Goal: Information Seeking & Learning: Learn about a topic

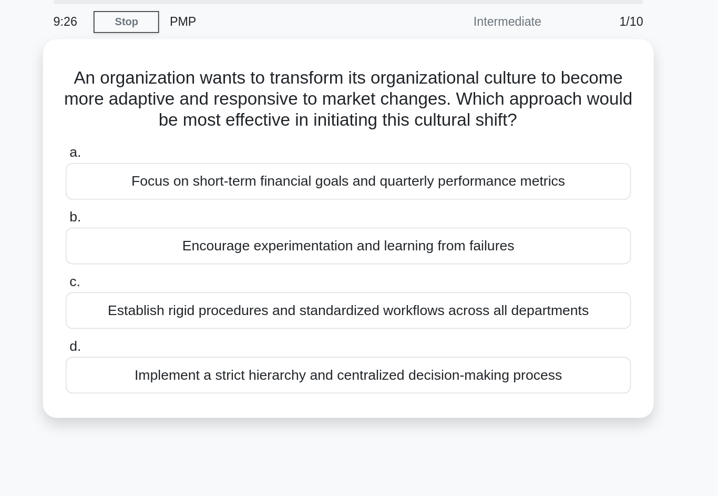
click at [189, 175] on div "Encourage experimentation and learning from failures" at bounding box center [359, 186] width 341 height 22
click at [189, 166] on input "b. Encourage experimentation and learning from failures" at bounding box center [189, 169] width 0 height 7
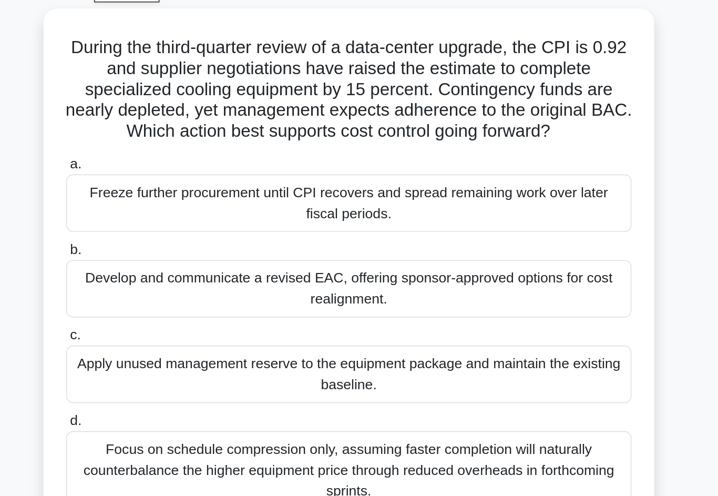
click at [369, 213] on div "Develop and communicate a revised EAC, offering sponsor-approved options for co…" at bounding box center [359, 230] width 341 height 35
click at [189, 203] on input "b. Develop and communicate a revised EAC, offering sponsor-approved options for…" at bounding box center [189, 206] width 0 height 7
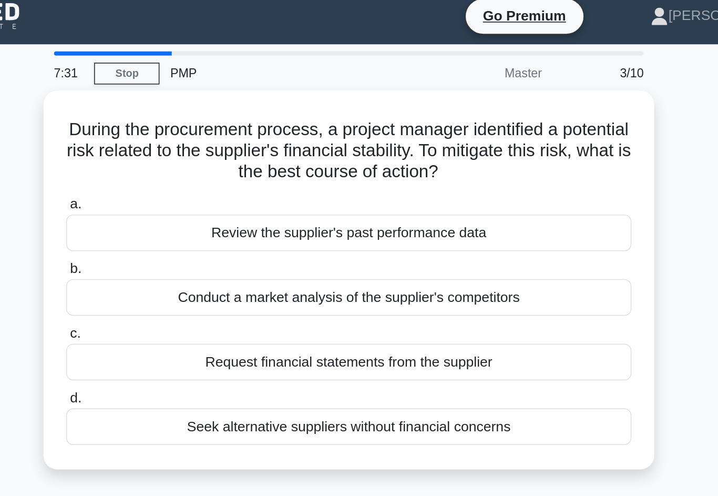
click at [367, 214] on div "Request financial statements from the supplier" at bounding box center [359, 225] width 341 height 22
click at [189, 211] on input "c. Request financial statements from the supplier" at bounding box center [189, 208] width 0 height 7
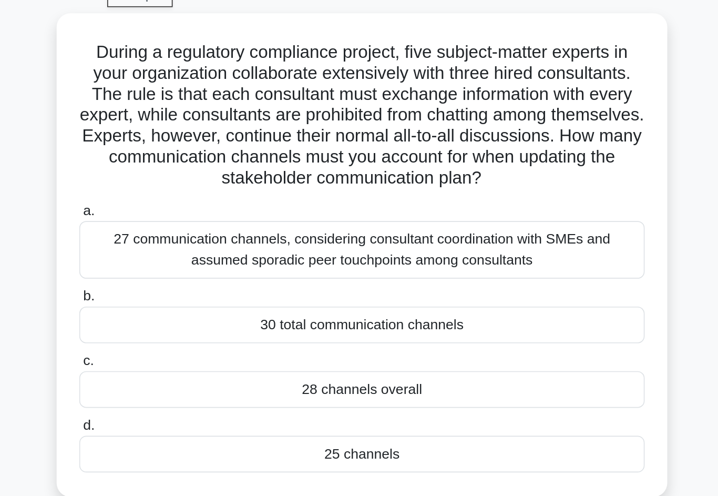
click at [343, 277] on div "28 channels overall" at bounding box center [359, 288] width 341 height 22
click at [189, 268] on input "c. 28 channels overall" at bounding box center [189, 271] width 0 height 7
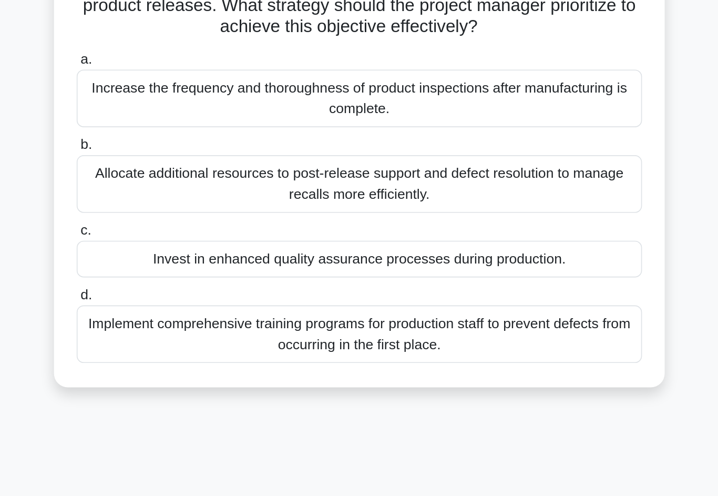
click at [189, 316] on div "Implement comprehensive training programs for production staff to prevent defec…" at bounding box center [359, 333] width 341 height 35
click at [189, 306] on input "d. Implement comprehensive training programs for production staff to prevent de…" at bounding box center [189, 309] width 0 height 7
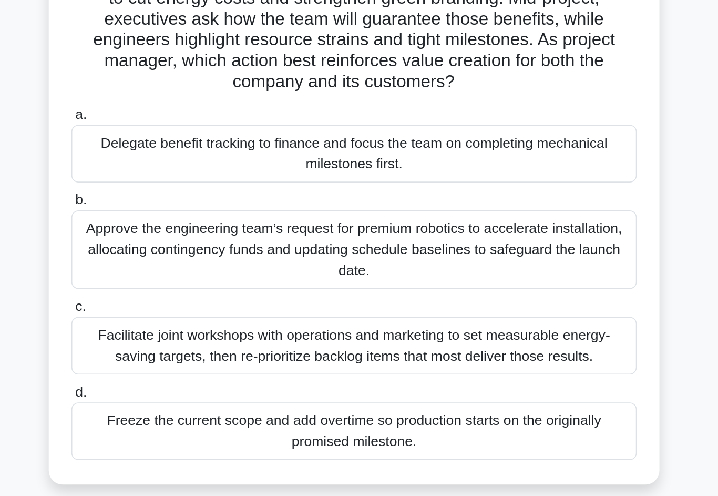
click at [189, 290] on div "Facilitate joint workshops with operations and marketing to set measurable ener…" at bounding box center [359, 307] width 341 height 35
click at [189, 280] on input "c. Facilitate joint workshops with operations and marketing to set measurable e…" at bounding box center [189, 283] width 0 height 7
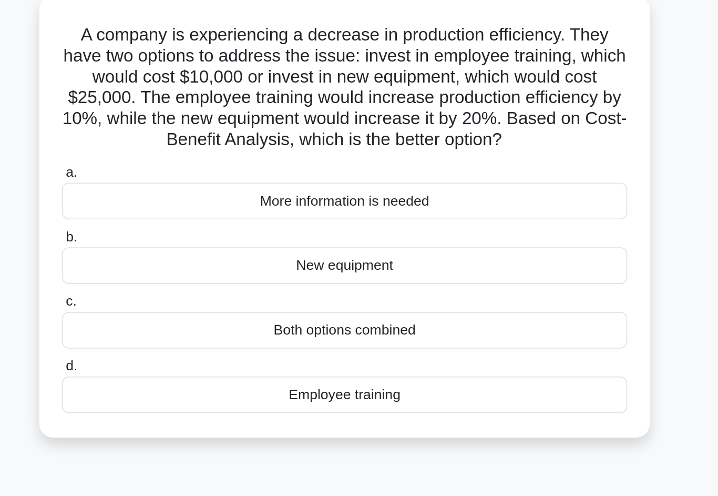
click at [189, 291] on div "Employee training" at bounding box center [359, 302] width 341 height 22
click at [189, 281] on input "d. Employee training" at bounding box center [189, 284] width 0 height 7
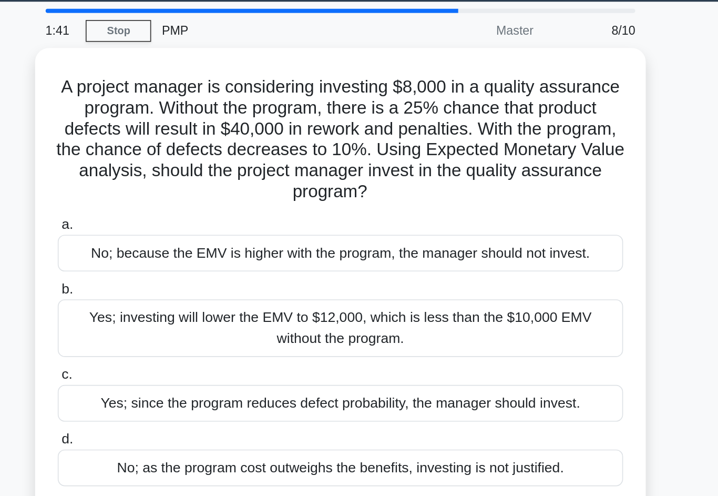
click at [189, 174] on div "No; because the EMV is higher with the program, the manager should not invest." at bounding box center [359, 185] width 341 height 22
click at [189, 165] on input "a. No; because the EMV is higher with the program, the manager should not inves…" at bounding box center [189, 168] width 0 height 7
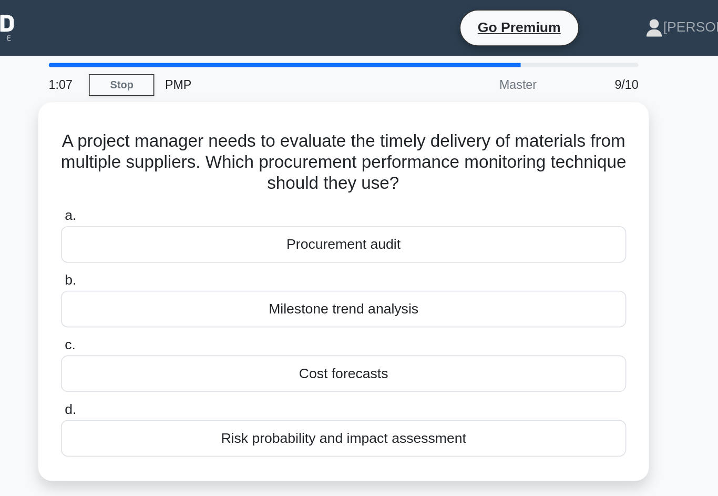
click at [189, 226] on div "Cost forecasts" at bounding box center [359, 225] width 341 height 22
click at [189, 211] on input "c. Cost forecasts" at bounding box center [189, 208] width 0 height 7
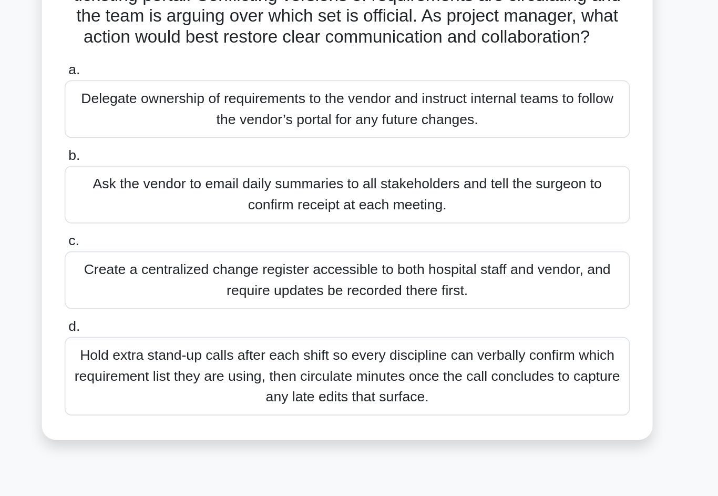
click at [189, 264] on div "Create a centralized change register accessible to both hospital staff and vend…" at bounding box center [359, 281] width 341 height 35
click at [189, 255] on input "c. Create a centralized change register accessible to both hospital staff and v…" at bounding box center [189, 258] width 0 height 7
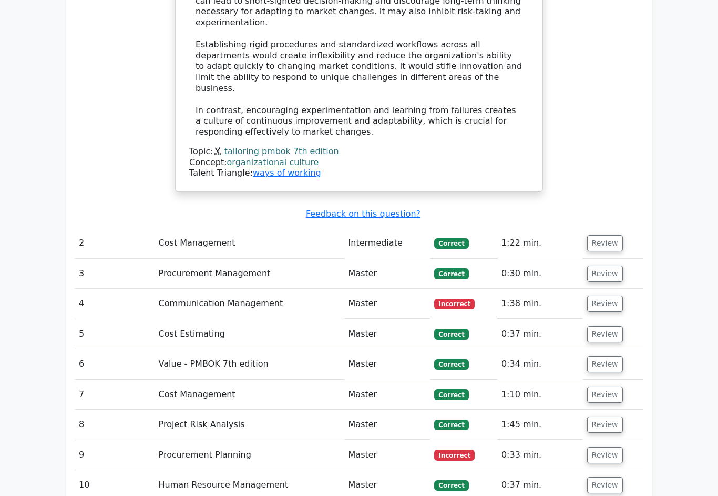
scroll to position [1474, 0]
click at [610, 440] on td "Review" at bounding box center [613, 455] width 60 height 30
click at [613, 446] on button "Review" at bounding box center [605, 454] width 36 height 16
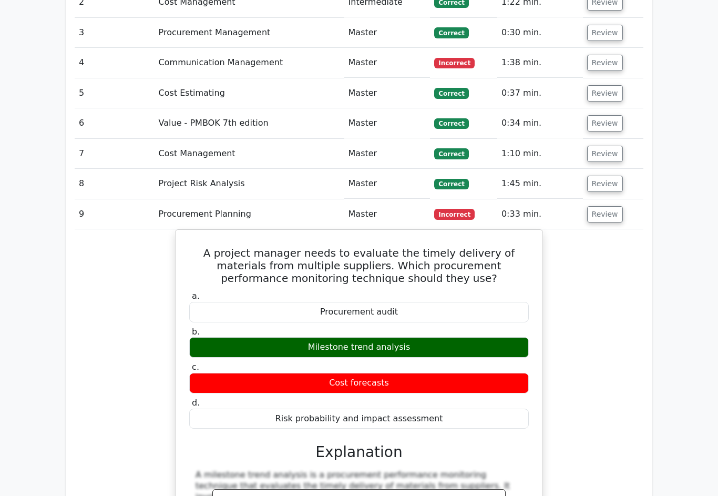
scroll to position [1730, 0]
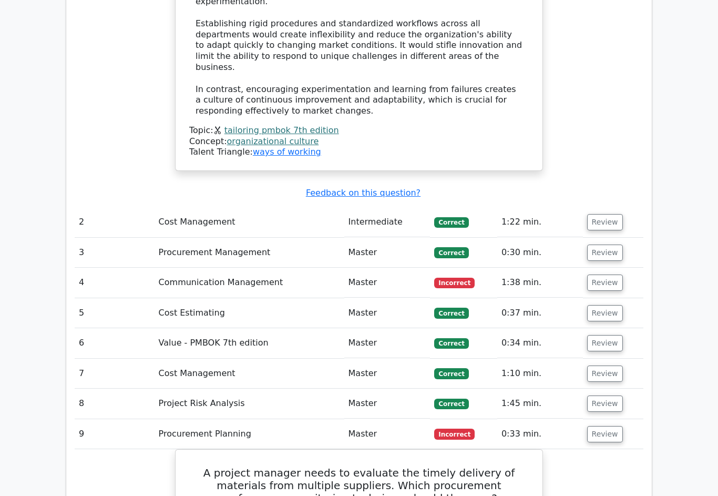
click at [608, 396] on button "Review" at bounding box center [605, 404] width 36 height 16
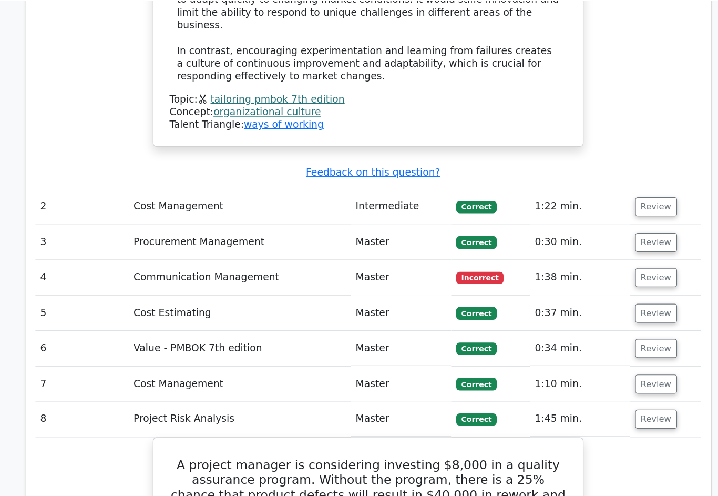
scroll to position [1539, 0]
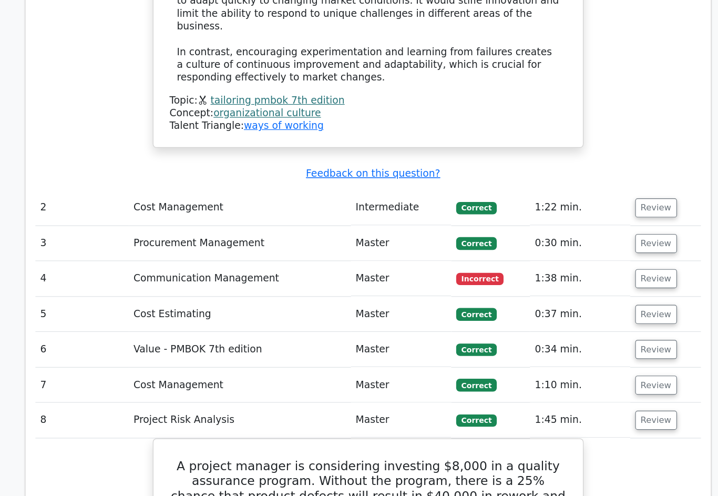
click at [587, 321] on button "Review" at bounding box center [605, 329] width 36 height 16
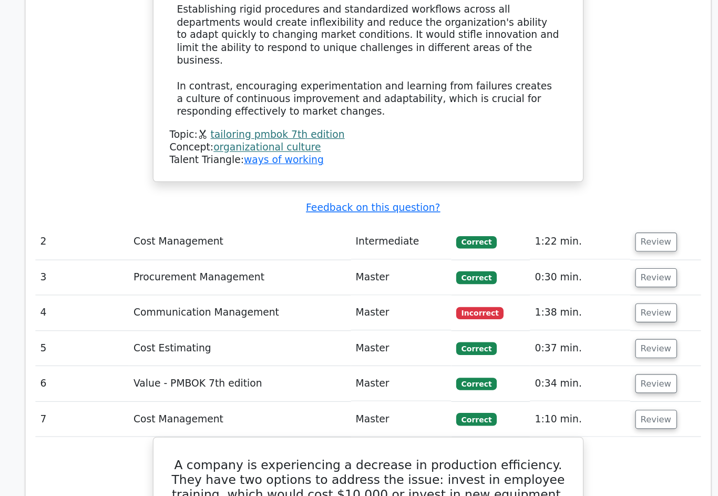
scroll to position [1484, 0]
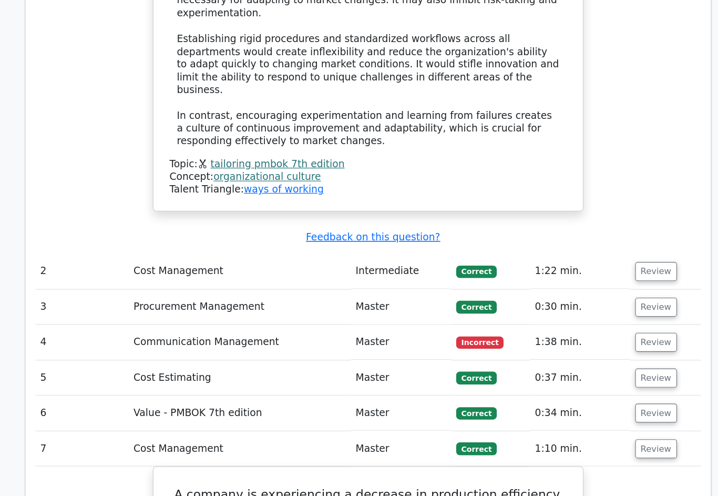
click at [587, 345] on button "Review" at bounding box center [605, 353] width 36 height 16
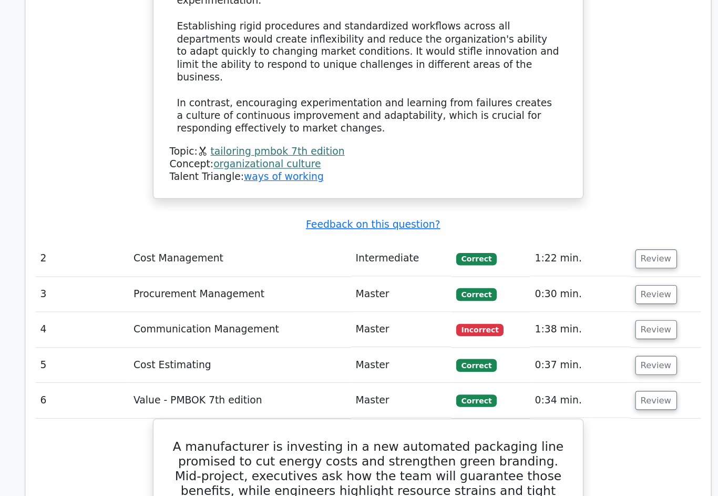
scroll to position [1495, 0]
click at [587, 304] on button "Review" at bounding box center [605, 312] width 36 height 16
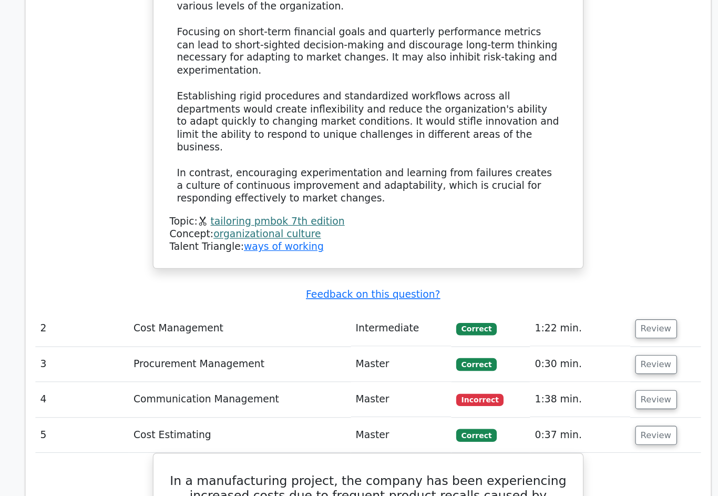
scroll to position [1399, 0]
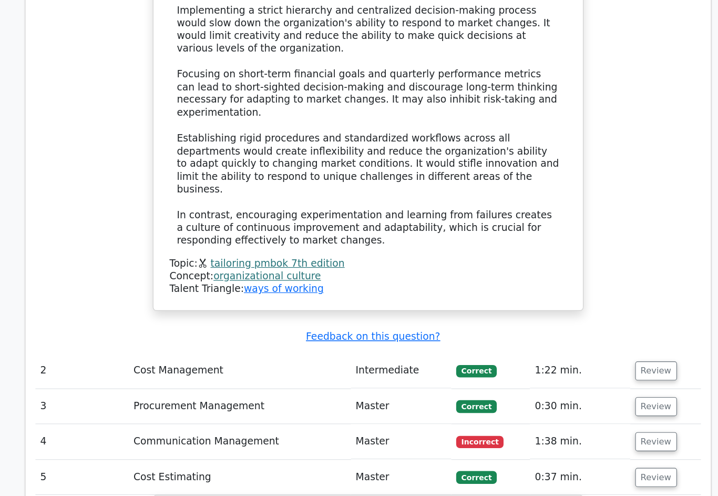
click at [587, 369] on button "Review" at bounding box center [605, 377] width 36 height 16
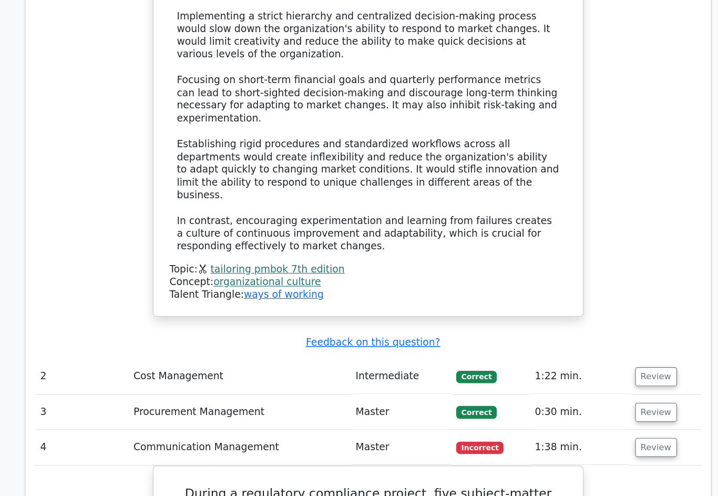
scroll to position [1355, 0]
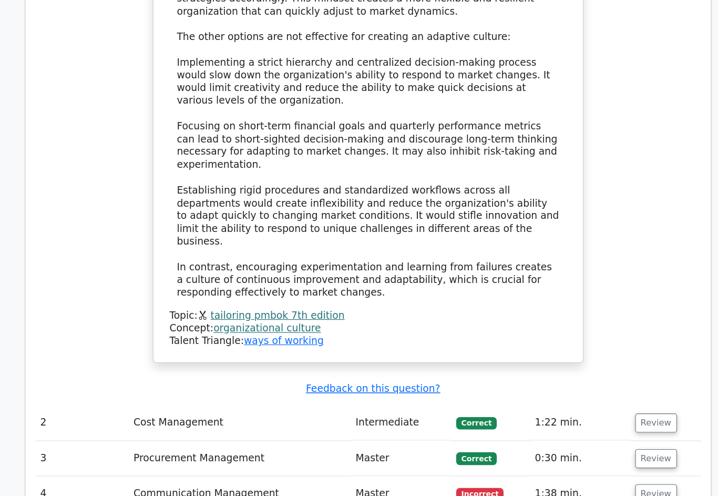
click at [587, 384] on button "Review" at bounding box center [605, 392] width 36 height 16
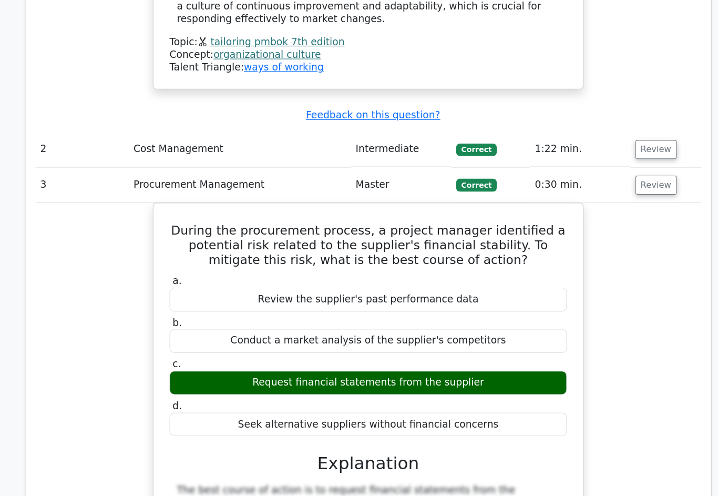
click at [75, 338] on div "During the procurement process, a project manager identified a potential risk r…" at bounding box center [359, 470] width 569 height 482
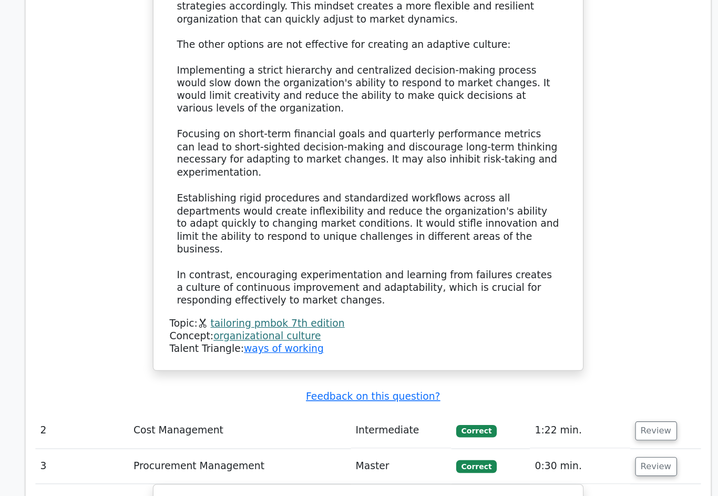
click at [587, 360] on button "Review" at bounding box center [605, 368] width 36 height 16
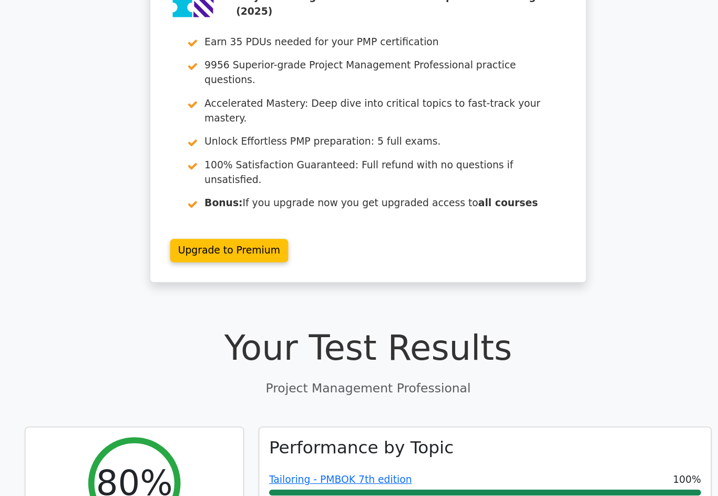
scroll to position [0, 0]
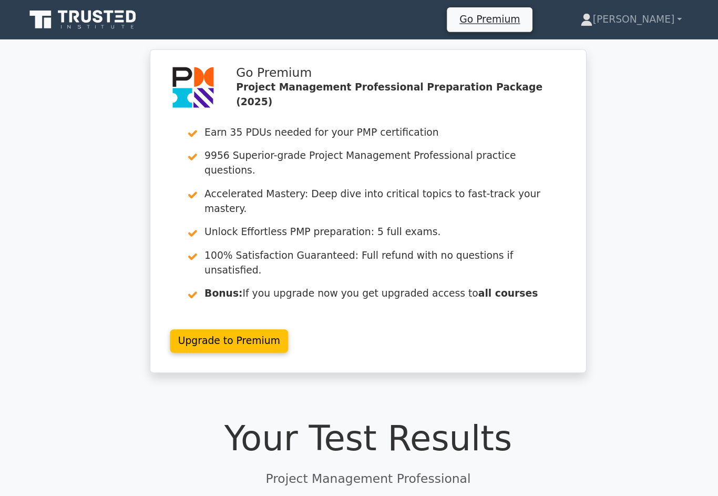
click at [552, 19] on link "[PERSON_NAME]" at bounding box center [583, 16] width 137 height 21
click at [529, 39] on link "Profile" at bounding box center [557, 41] width 83 height 17
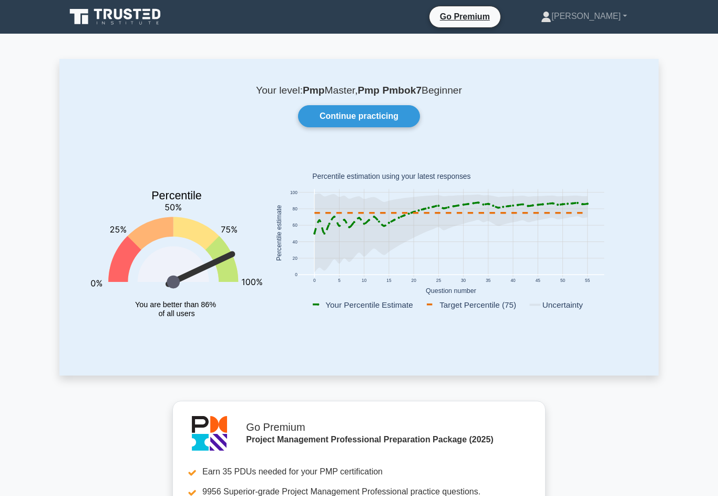
click at [396, 115] on link "Continue practicing" at bounding box center [359, 116] width 122 height 22
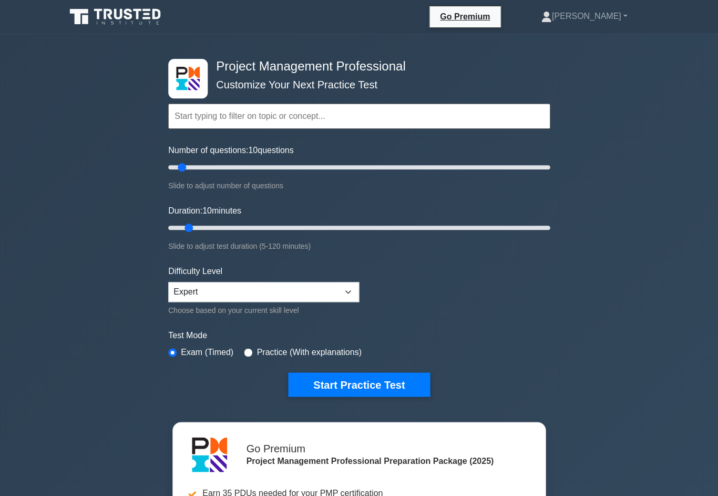
click at [600, 22] on link "[PERSON_NAME]" at bounding box center [584, 16] width 137 height 21
click at [572, 43] on link "Profile" at bounding box center [557, 41] width 83 height 17
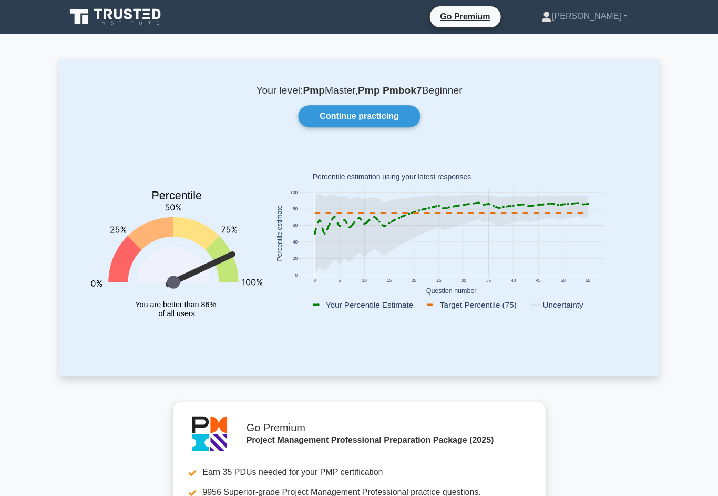
click at [103, 17] on icon at bounding box center [116, 17] width 101 height 20
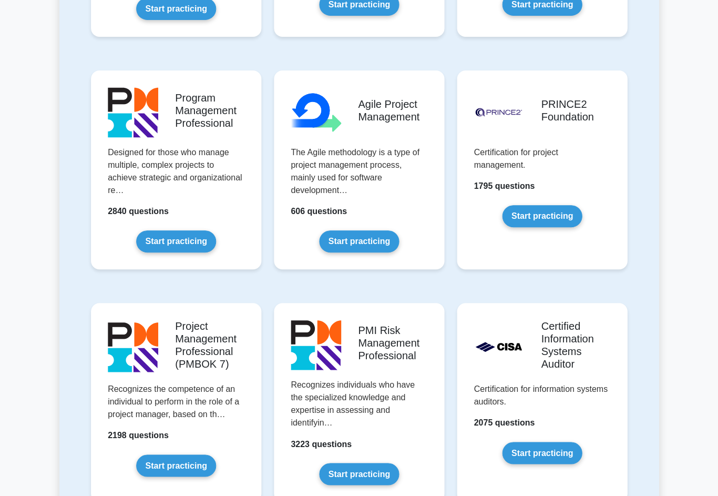
scroll to position [635, 0]
click at [136, 454] on link "Start practicing" at bounding box center [175, 465] width 79 height 22
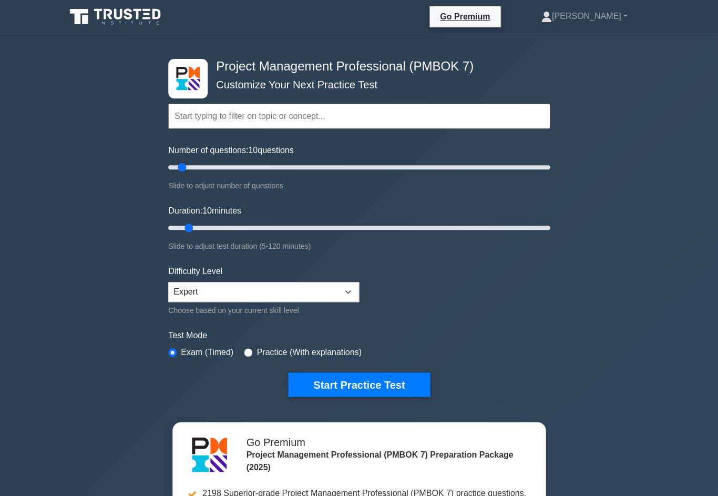
click at [380, 393] on button "Start Practice Test" at bounding box center [359, 384] width 142 height 24
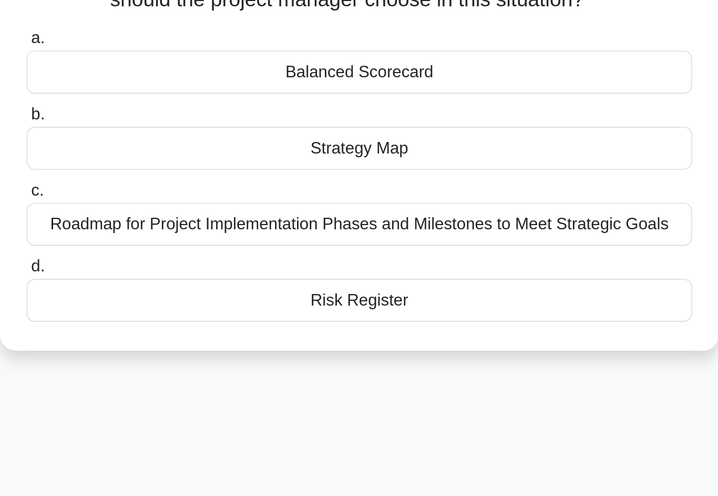
scroll to position [6, 0]
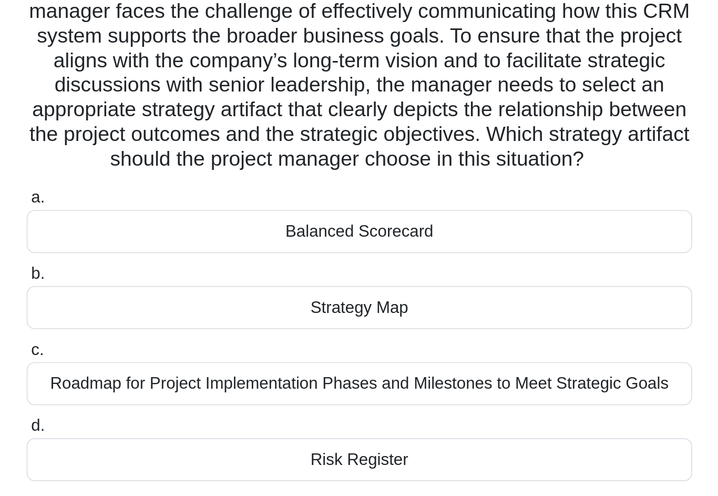
click at [189, 334] on div "Roadmap for Project Implementation Phases and Milestones to Meet Strategic Goals" at bounding box center [359, 345] width 341 height 22
click at [189, 325] on input "c. Roadmap for Project Implementation Phases and Milestones to Meet Strategic G…" at bounding box center [189, 328] width 0 height 7
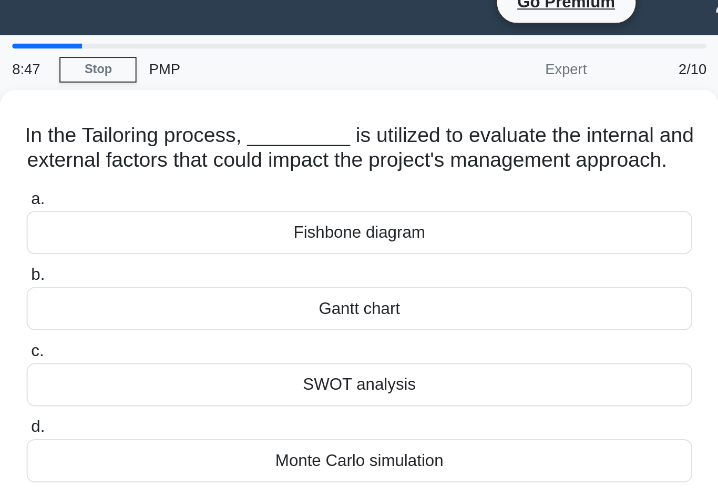
scroll to position [0, 0]
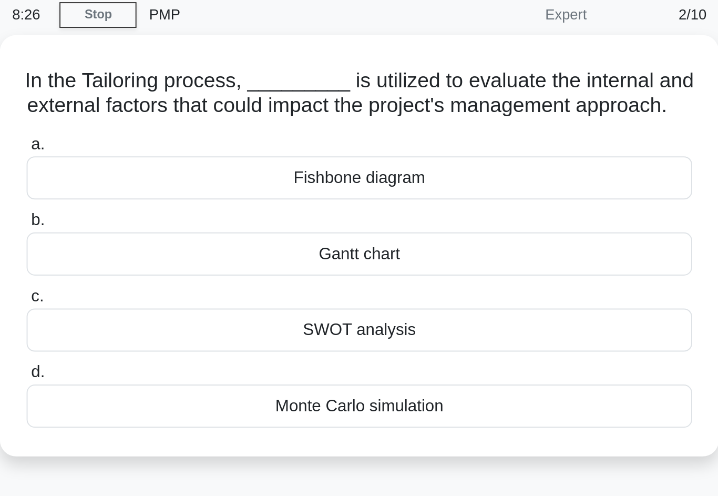
click at [301, 201] on div "SWOT analysis" at bounding box center [359, 212] width 341 height 22
click at [189, 192] on input "c. SWOT analysis" at bounding box center [189, 195] width 0 height 7
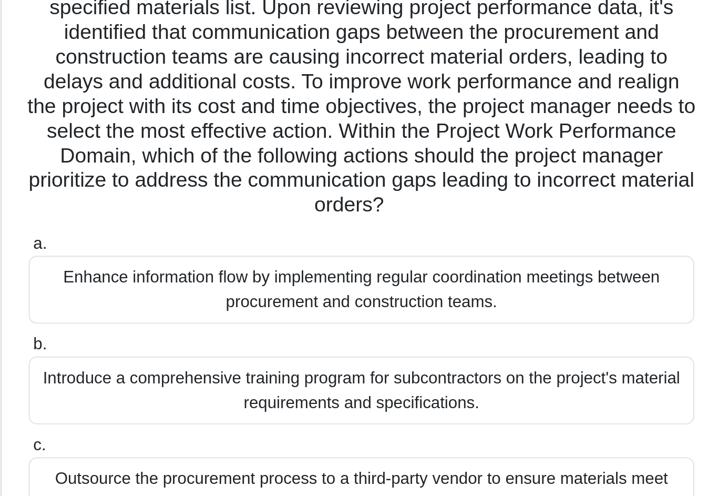
click at [322, 237] on div "Enhance information flow by implementing regular coordination meetings between …" at bounding box center [359, 254] width 341 height 35
click at [189, 228] on input "a. Enhance information flow by implementing regular coordination meetings betwe…" at bounding box center [189, 231] width 0 height 7
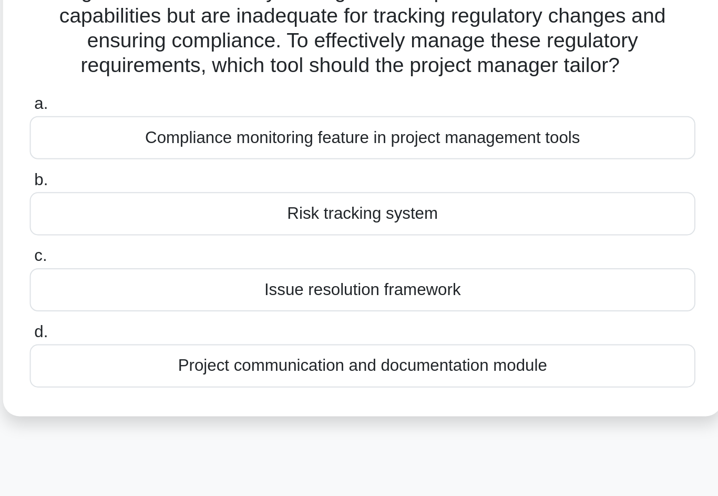
click at [324, 303] on div "Project communication and documentation module" at bounding box center [359, 314] width 341 height 22
click at [189, 294] on input "d. Project communication and documentation module" at bounding box center [189, 297] width 0 height 7
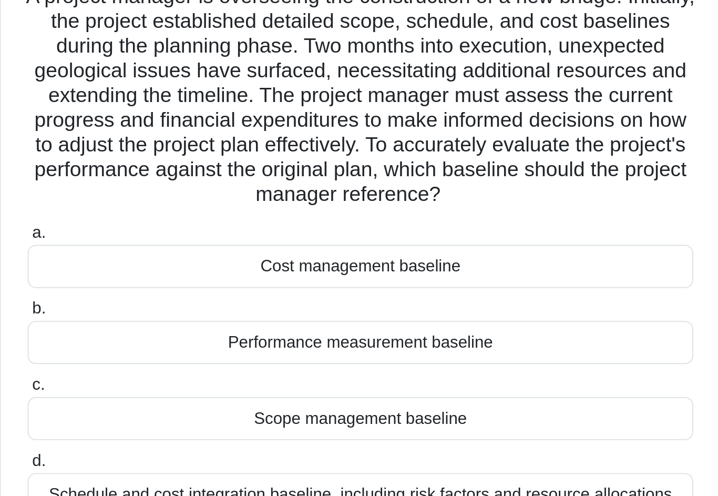
click at [313, 251] on div "Performance measurement baseline" at bounding box center [359, 262] width 341 height 22
click at [189, 241] on input "b. Performance measurement baseline" at bounding box center [189, 244] width 0 height 7
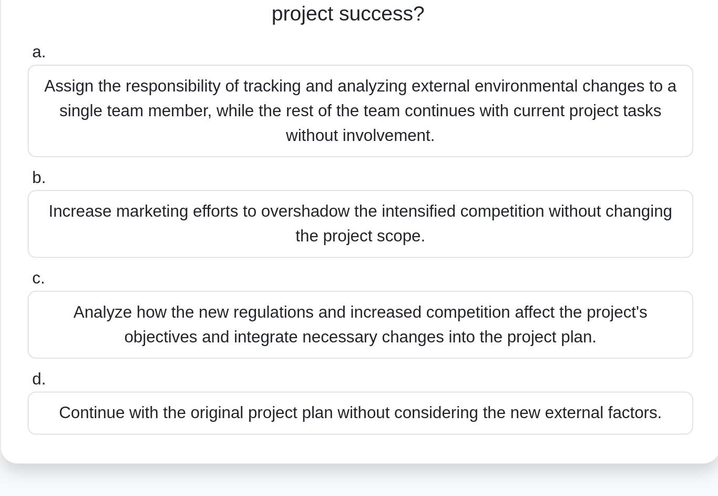
click at [189, 277] on div "Analyze how the new regulations and increased competition affect the project's …" at bounding box center [359, 294] width 341 height 35
click at [189, 268] on input "c. Analyze how the new regulations and increased competition affect the project…" at bounding box center [189, 271] width 0 height 7
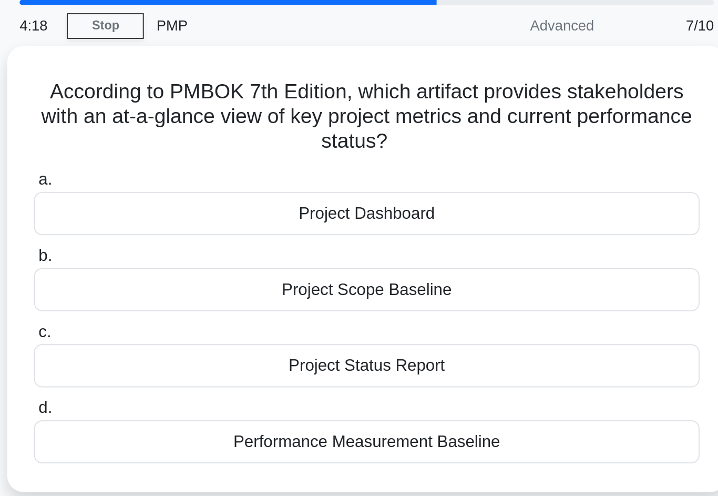
click at [306, 253] on div "Performance Measurement Baseline" at bounding box center [359, 264] width 341 height 22
click at [189, 243] on input "d. Performance Measurement Baseline" at bounding box center [189, 246] width 0 height 7
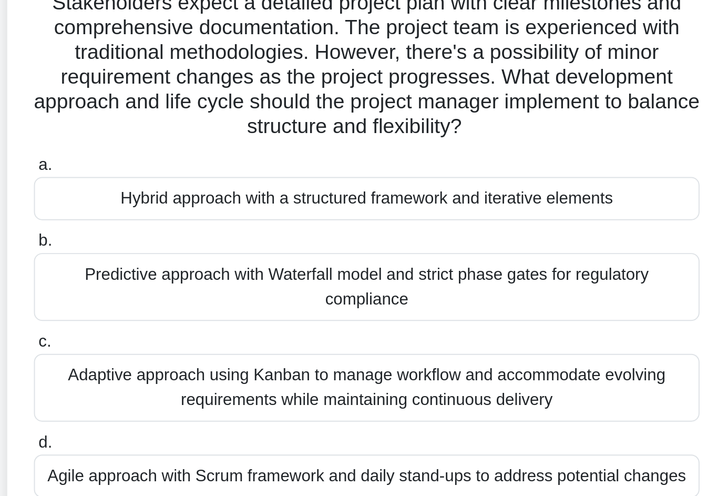
click at [189, 251] on div "Predictive approach with Waterfall model and strict phase gates for regulatory …" at bounding box center [359, 268] width 341 height 35
click at [189, 241] on input "b. Predictive approach with Waterfall model and strict phase gates for regulato…" at bounding box center [189, 244] width 0 height 7
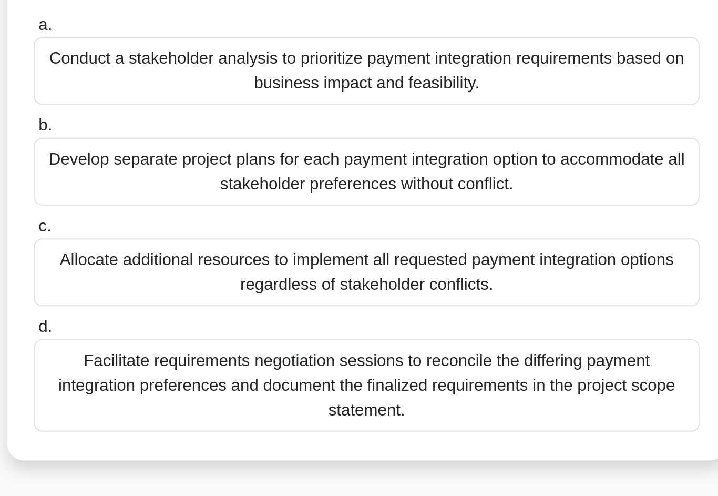
click at [189, 392] on div "Facilitate requirements negotiation sessions to reconcile the differing payment…" at bounding box center [359, 415] width 341 height 47
click at [189, 382] on input "d. Facilitate requirements negotiation sessions to reconcile the differing paym…" at bounding box center [189, 385] width 0 height 7
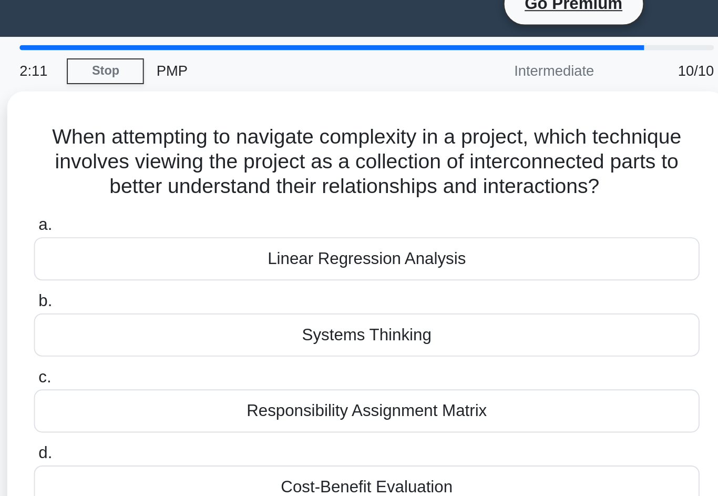
click at [189, 176] on div "Systems Thinking" at bounding box center [359, 186] width 341 height 22
click at [189, 172] on input "b. Systems Thinking" at bounding box center [189, 169] width 0 height 7
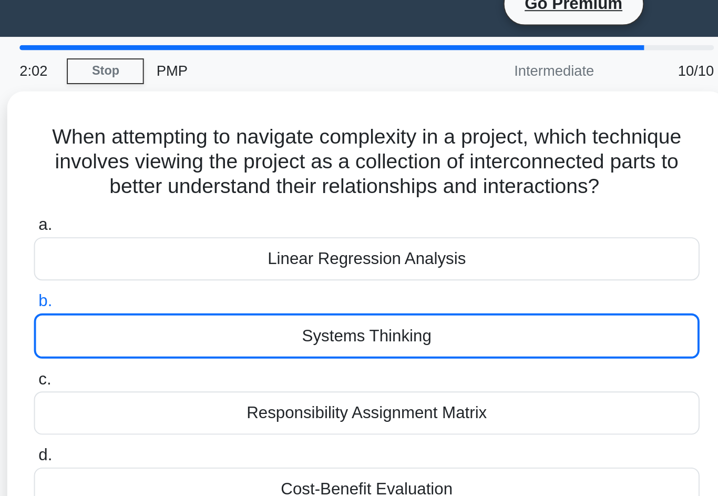
click at [340, 175] on div "Systems Thinking" at bounding box center [359, 186] width 341 height 23
click at [189, 170] on input "b. Systems Thinking" at bounding box center [189, 169] width 0 height 7
click at [392, 198] on div "Systems Thinking" at bounding box center [359, 186] width 341 height 23
click at [189, 172] on input "b. Systems Thinking" at bounding box center [189, 169] width 0 height 7
click at [352, 195] on div "Systems Thinking" at bounding box center [359, 186] width 341 height 23
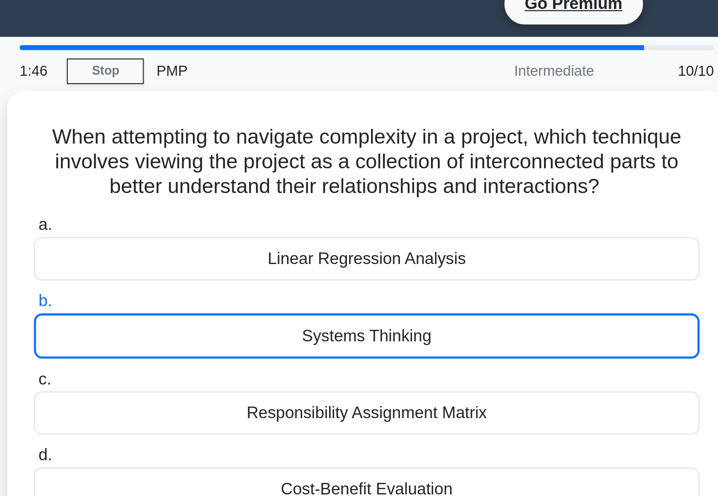
click at [189, 172] on input "b. Systems Thinking" at bounding box center [189, 169] width 0 height 7
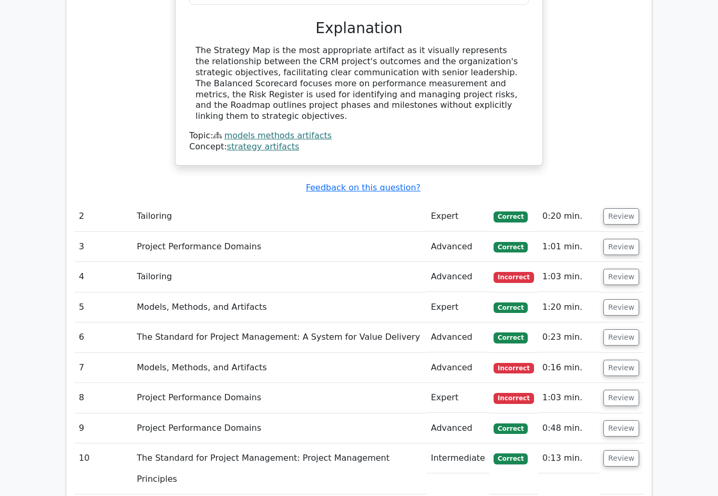
scroll to position [1242, 0]
click at [634, 450] on button "Review" at bounding box center [622, 458] width 36 height 16
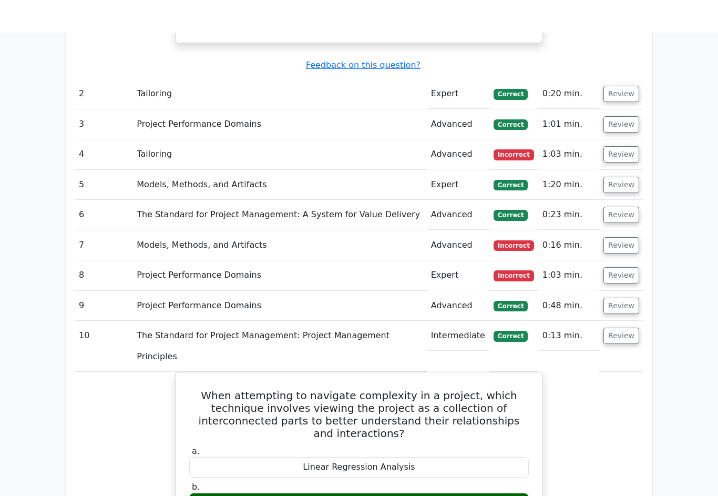
scroll to position [1321, 0]
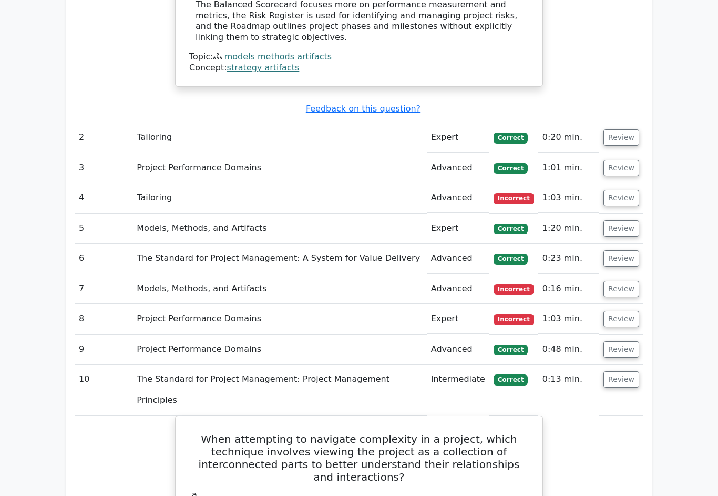
click at [628, 371] on button "Review" at bounding box center [622, 379] width 36 height 16
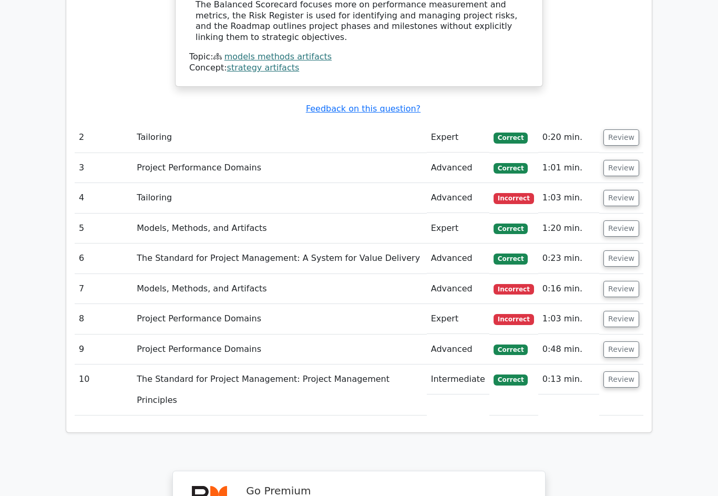
click at [623, 341] on button "Review" at bounding box center [622, 349] width 36 height 16
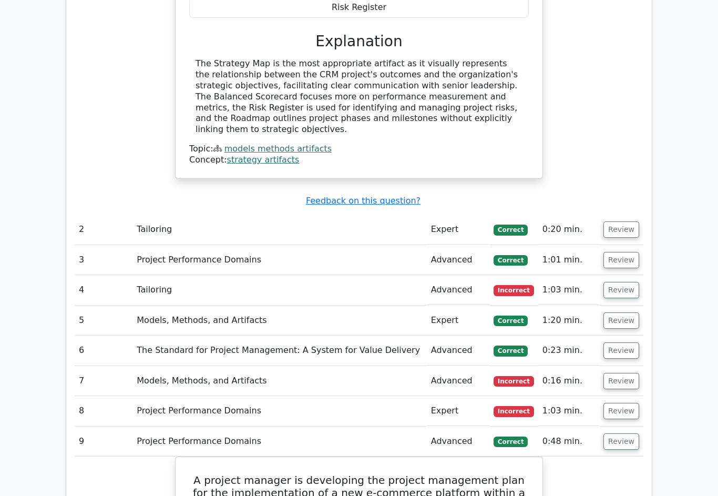
click at [628, 434] on button "Review" at bounding box center [622, 442] width 36 height 16
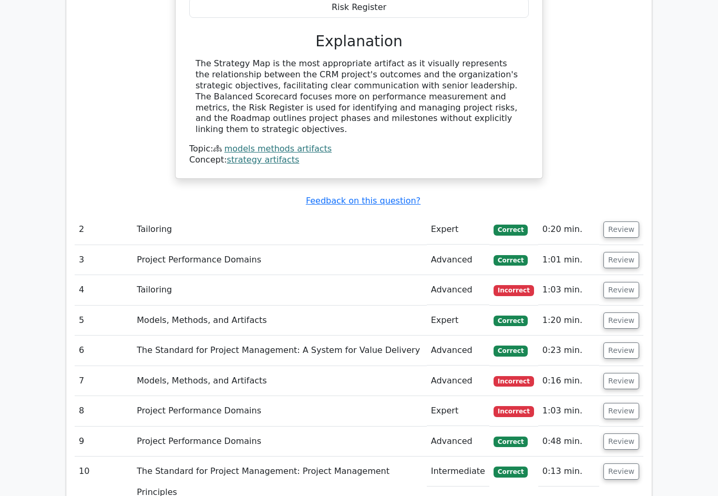
click at [629, 403] on button "Review" at bounding box center [622, 411] width 36 height 16
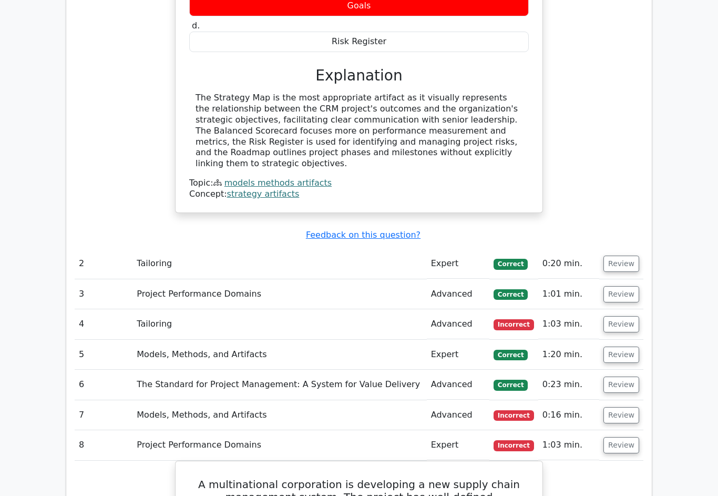
scroll to position [1188, 0]
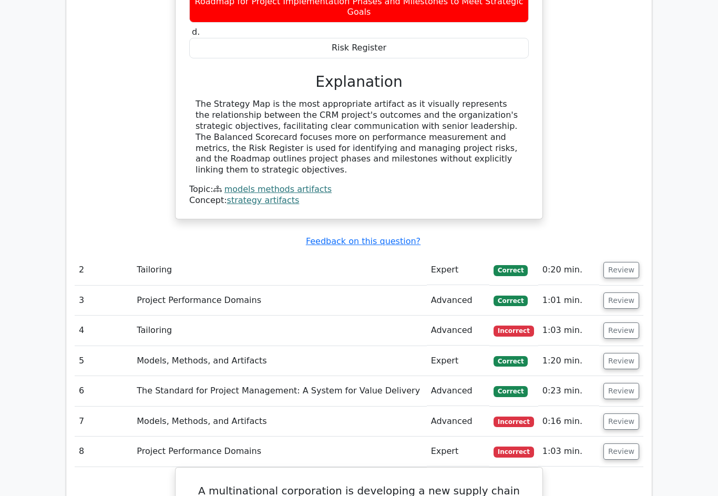
click at [627, 443] on button "Review" at bounding box center [622, 451] width 36 height 16
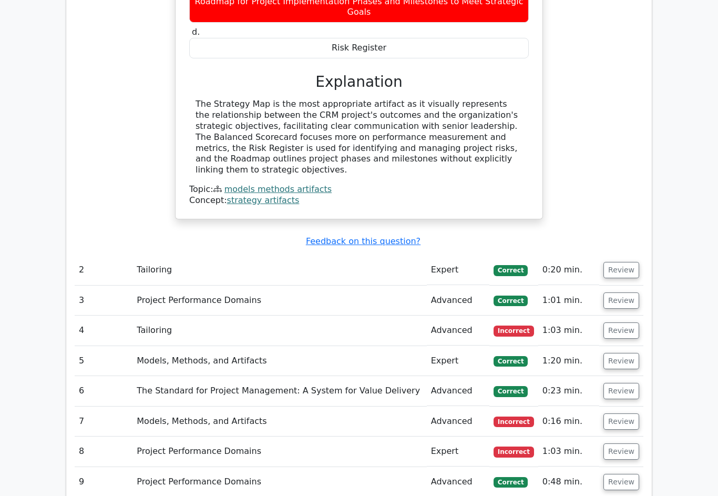
click at [627, 413] on button "Review" at bounding box center [622, 421] width 36 height 16
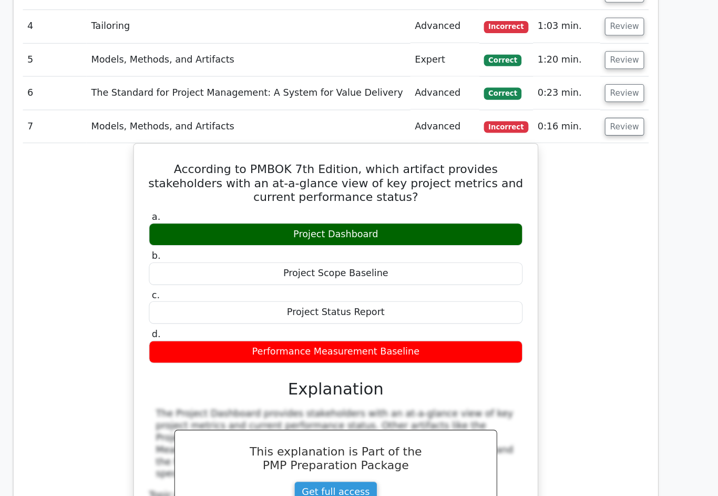
scroll to position [1467, 0]
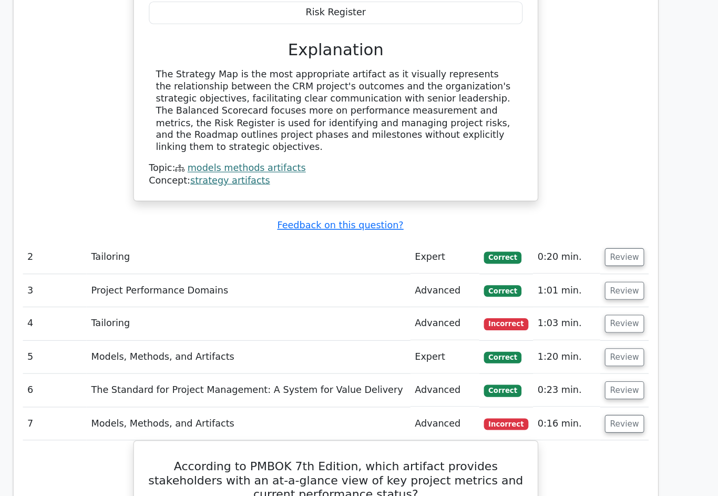
click at [604, 346] on button "Review" at bounding box center [622, 354] width 36 height 16
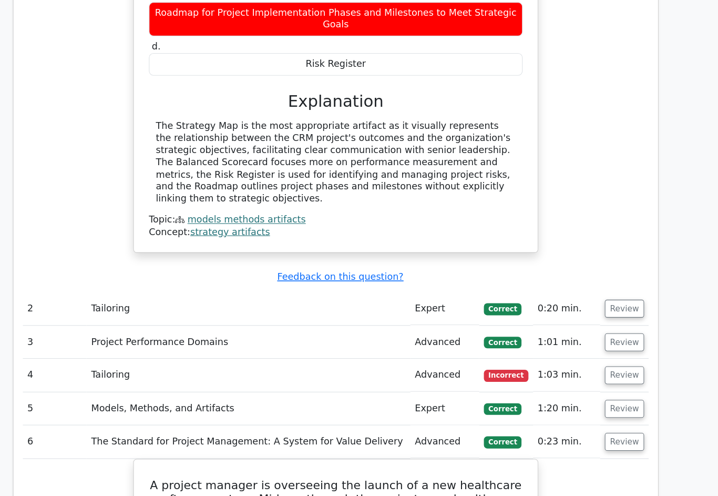
scroll to position [1177, 0]
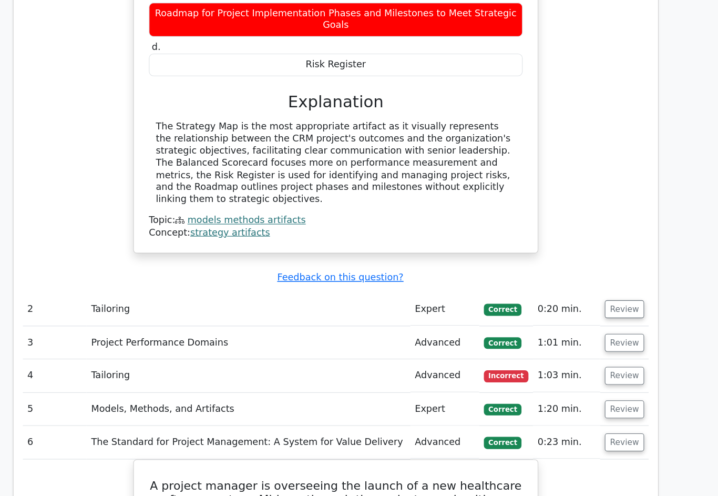
click at [604, 364] on button "Review" at bounding box center [622, 372] width 36 height 16
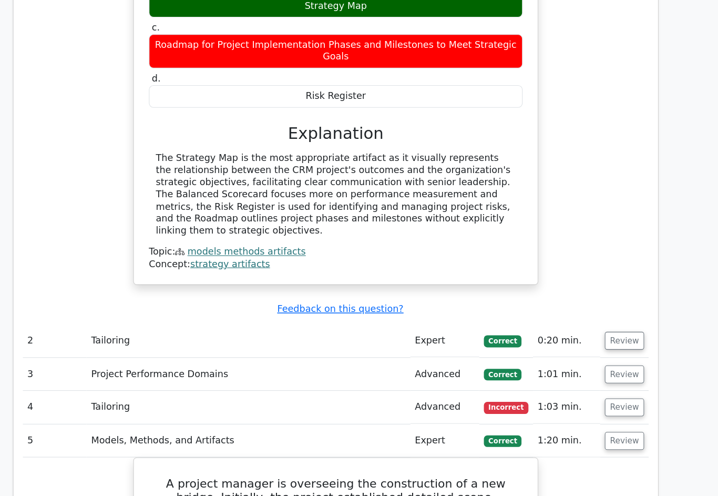
click at [604, 362] on button "Review" at bounding box center [622, 370] width 36 height 16
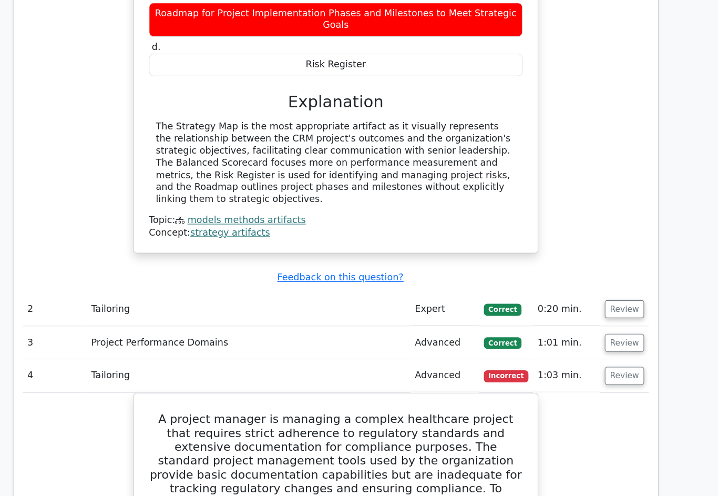
click at [604, 303] on button "Review" at bounding box center [622, 311] width 36 height 16
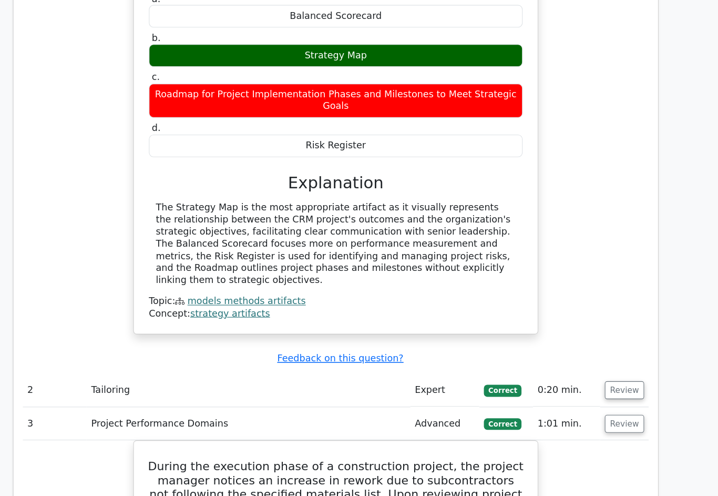
scroll to position [1087, 0]
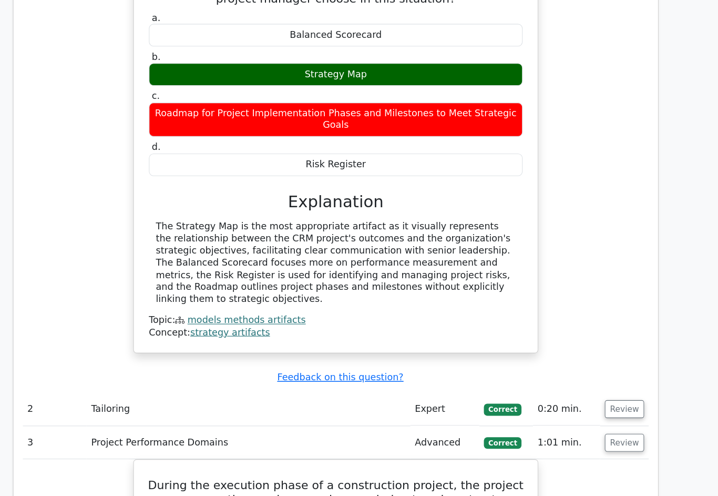
click at [604, 363] on button "Review" at bounding box center [622, 371] width 36 height 16
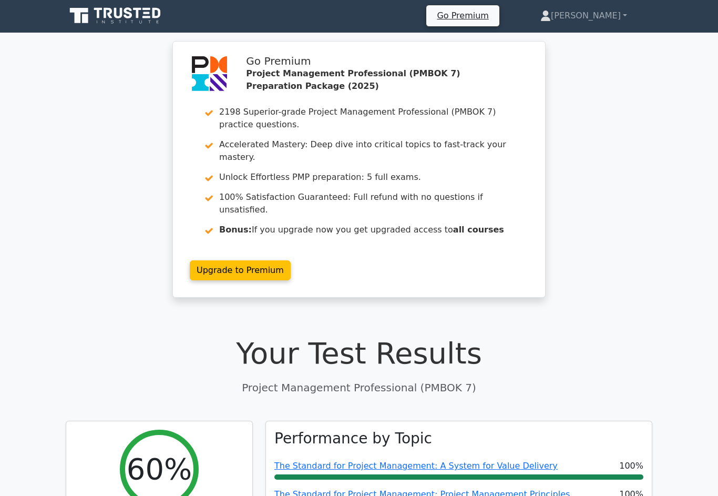
scroll to position [0, 0]
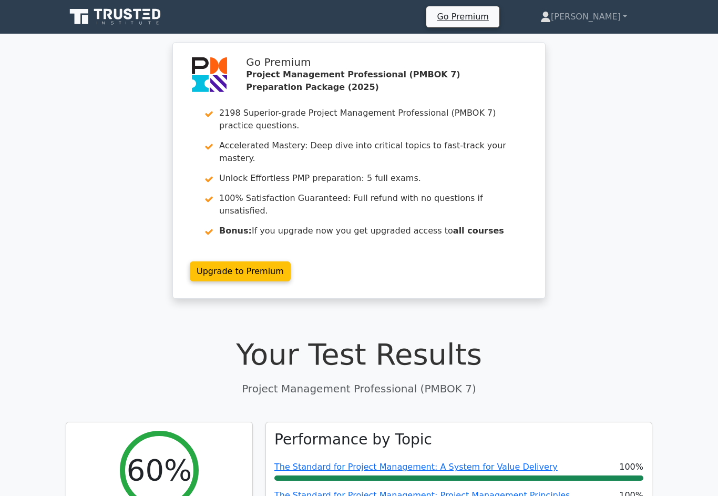
click at [609, 26] on link "[PERSON_NAME]" at bounding box center [583, 16] width 137 height 21
click at [586, 42] on link "Profile" at bounding box center [557, 41] width 83 height 17
